Goal: Transaction & Acquisition: Purchase product/service

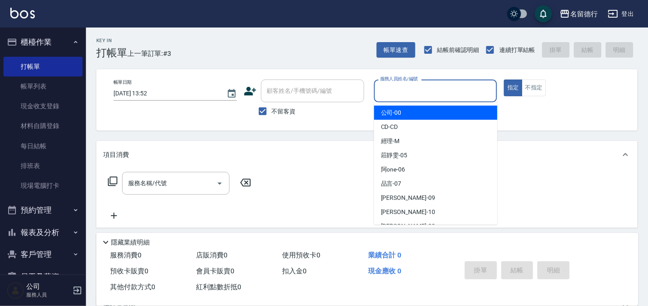
click at [446, 93] on input "服務人員姓名/編號" at bounding box center [436, 90] width 116 height 15
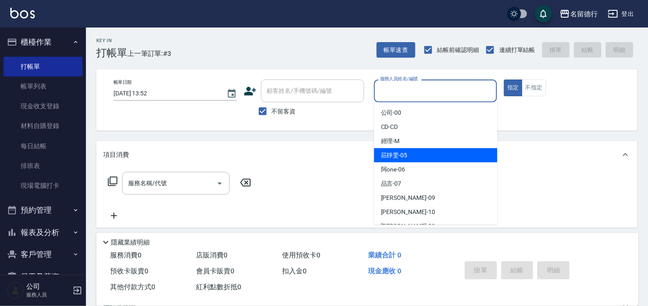
click at [444, 160] on div "[PERSON_NAME]-05" at bounding box center [435, 155] width 123 height 14
type input "[PERSON_NAME]-05"
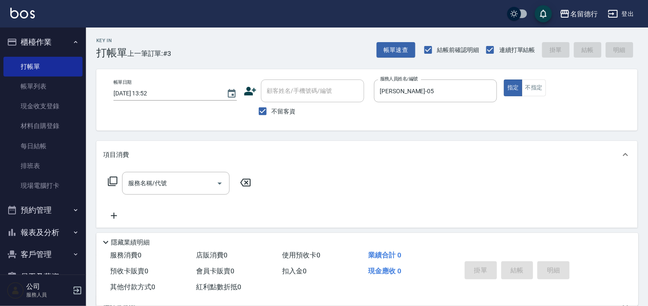
click at [110, 182] on icon at bounding box center [112, 181] width 9 height 9
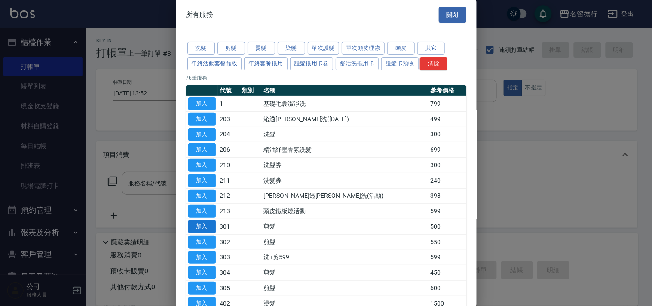
click at [209, 230] on button "加入" at bounding box center [202, 226] width 28 height 13
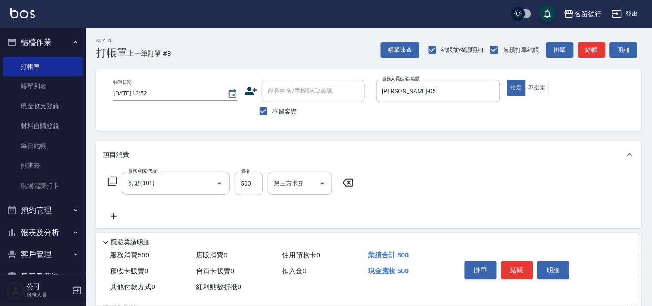
type input "剪髮(301)"
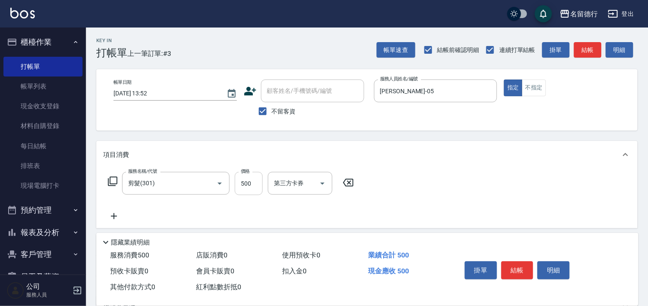
click at [247, 183] on input "500" at bounding box center [249, 183] width 28 height 23
type input "400"
click at [526, 268] on button "結帳" at bounding box center [517, 270] width 32 height 18
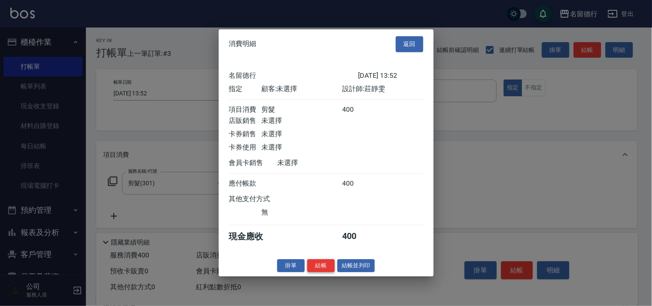
click at [322, 270] on button "結帳" at bounding box center [321, 265] width 28 height 13
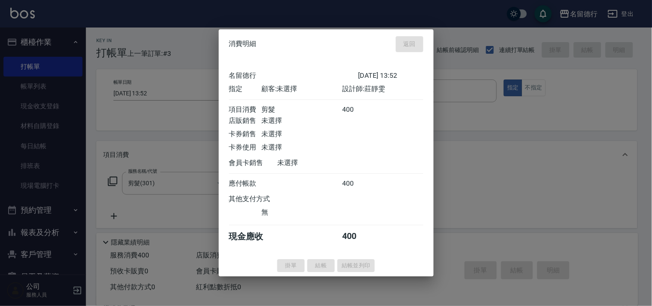
type input "[DATE] 15:39"
